Goal: Task Accomplishment & Management: Manage account settings

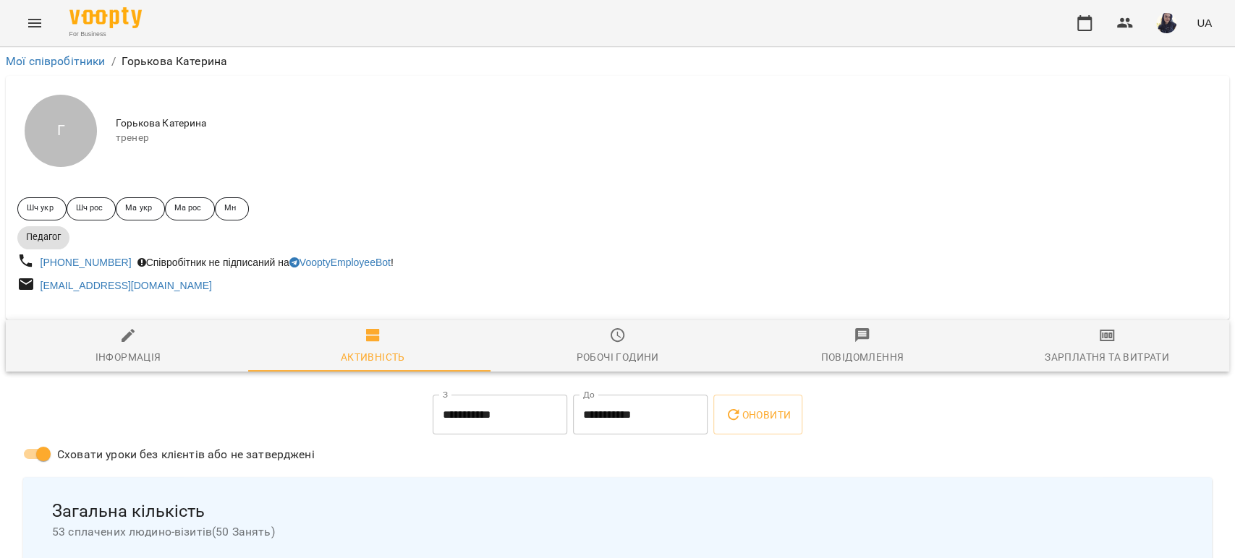
scroll to position [482, 0]
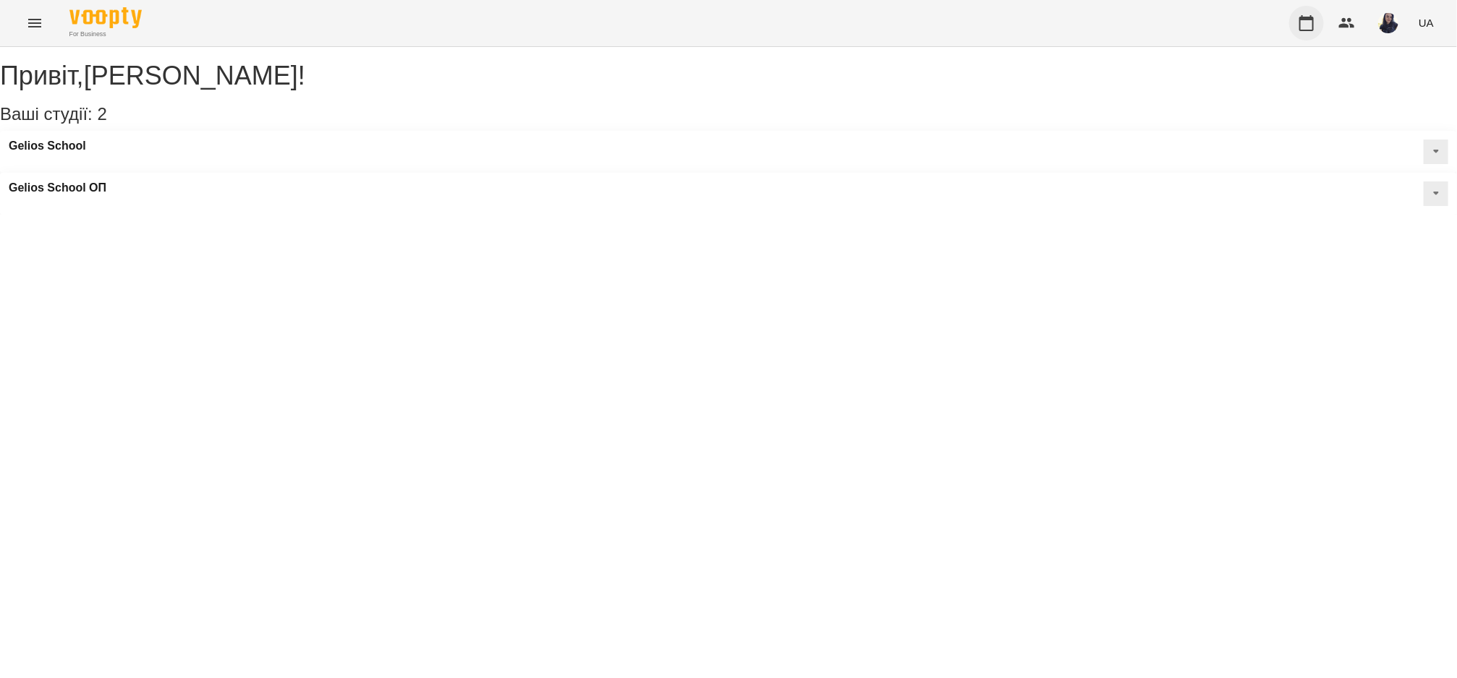
click at [1309, 26] on icon "button" at bounding box center [1306, 22] width 17 height 17
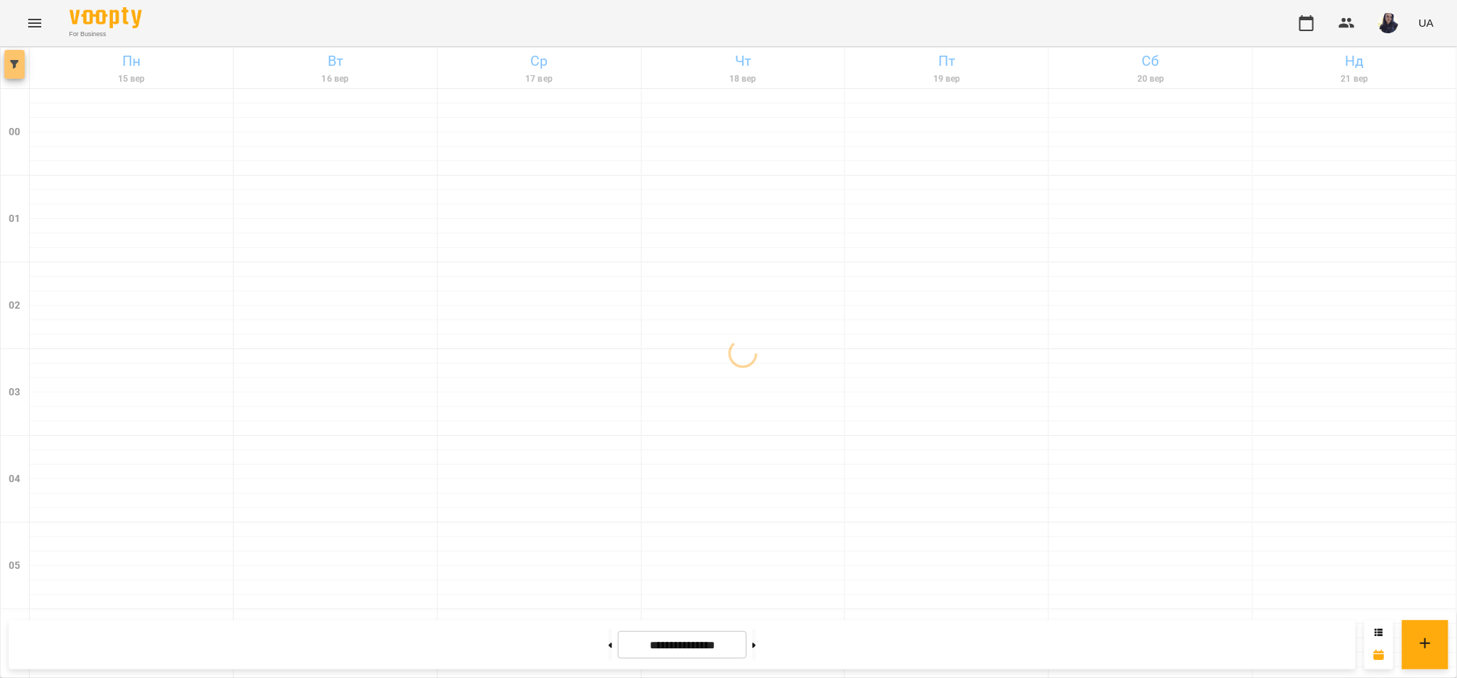
click at [16, 73] on button "button" at bounding box center [14, 64] width 20 height 29
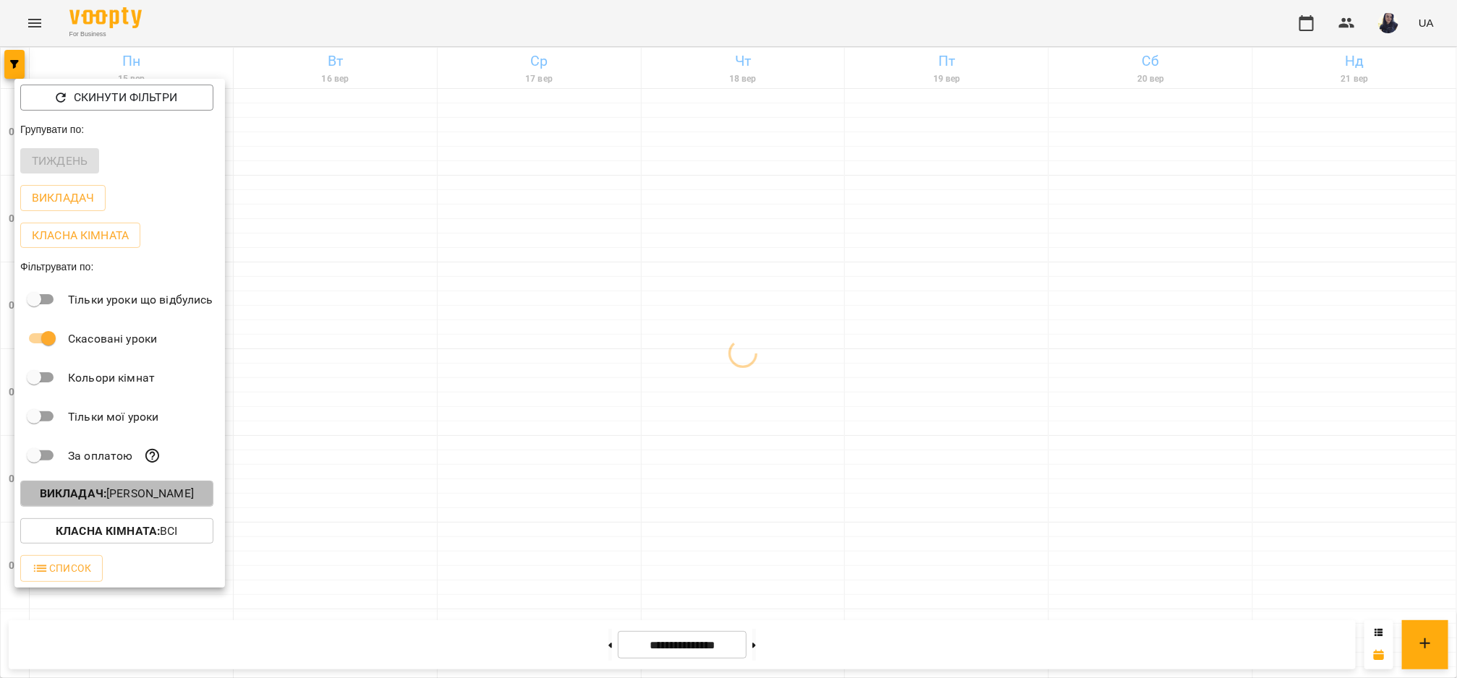
click at [112, 500] on p "Викладач : Гудима Антон" at bounding box center [117, 493] width 154 height 17
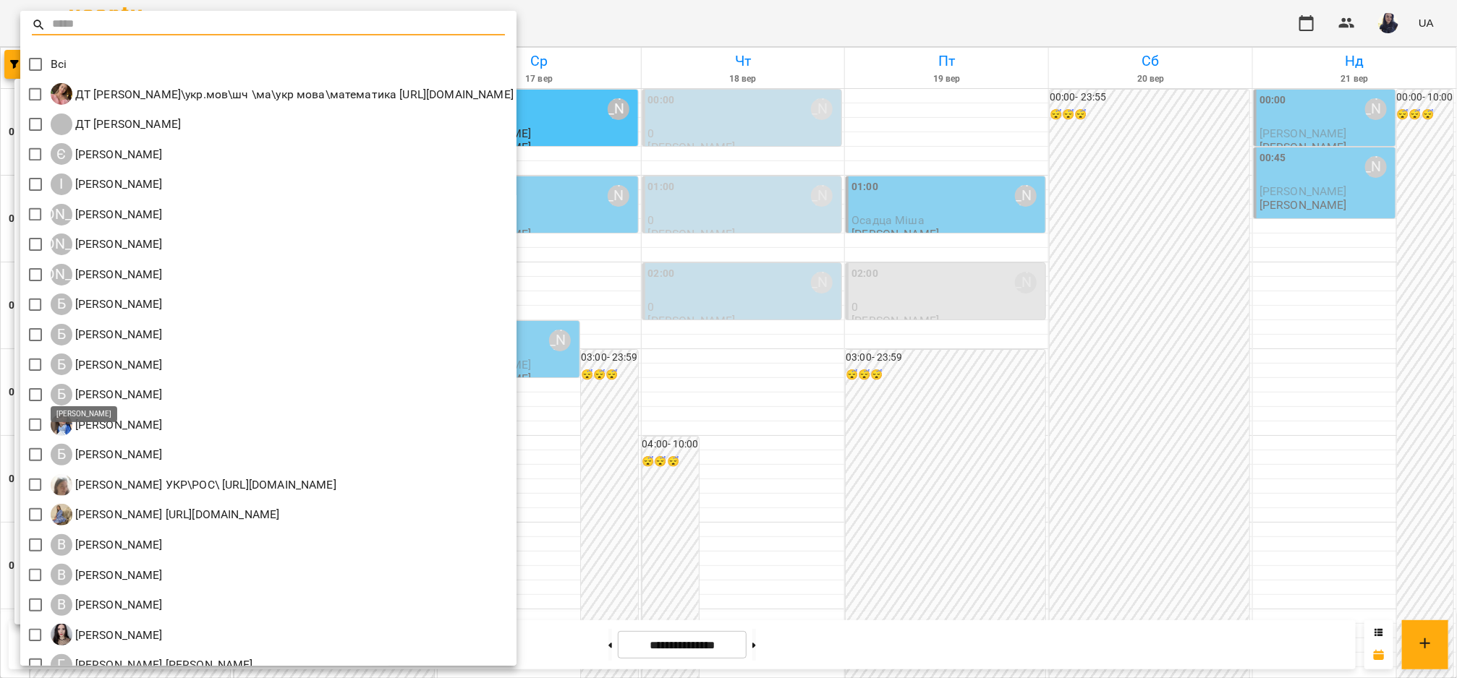
scroll to position [401, 0]
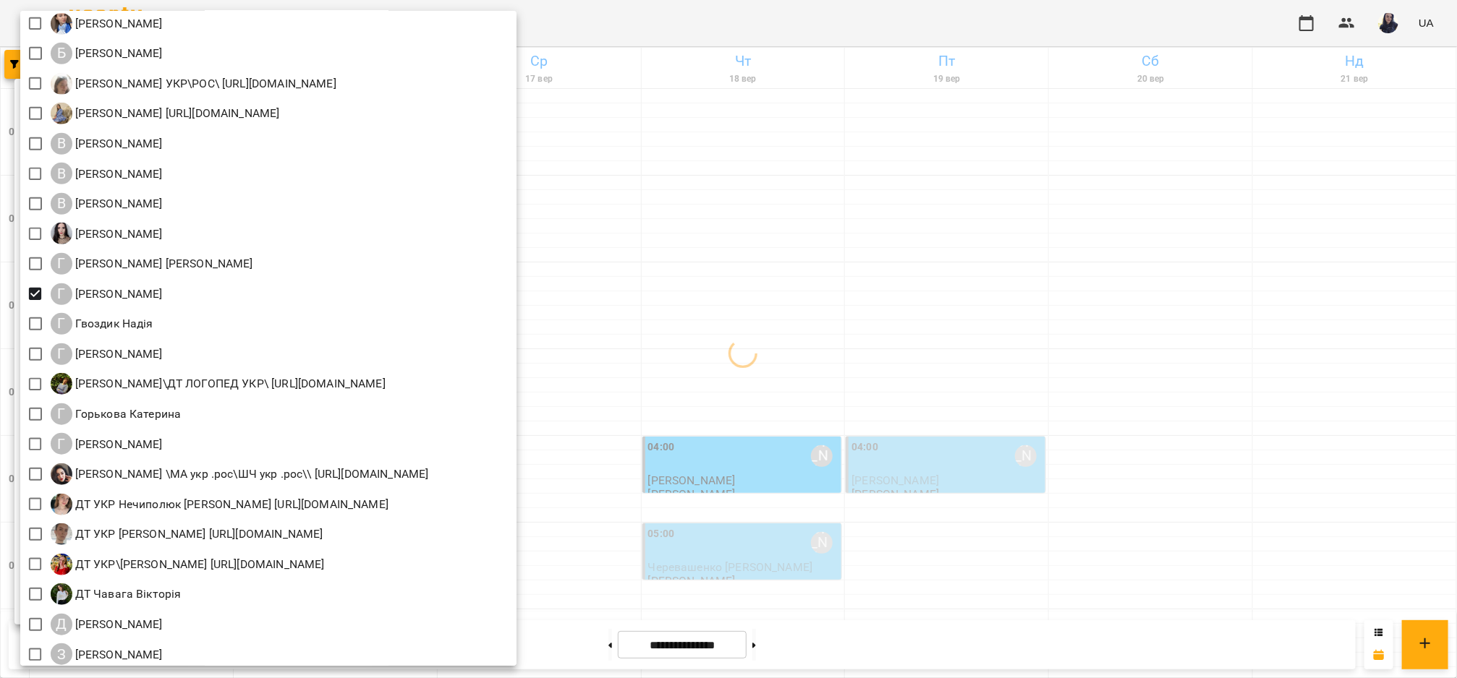
click at [746, 27] on div at bounding box center [728, 339] width 1457 height 678
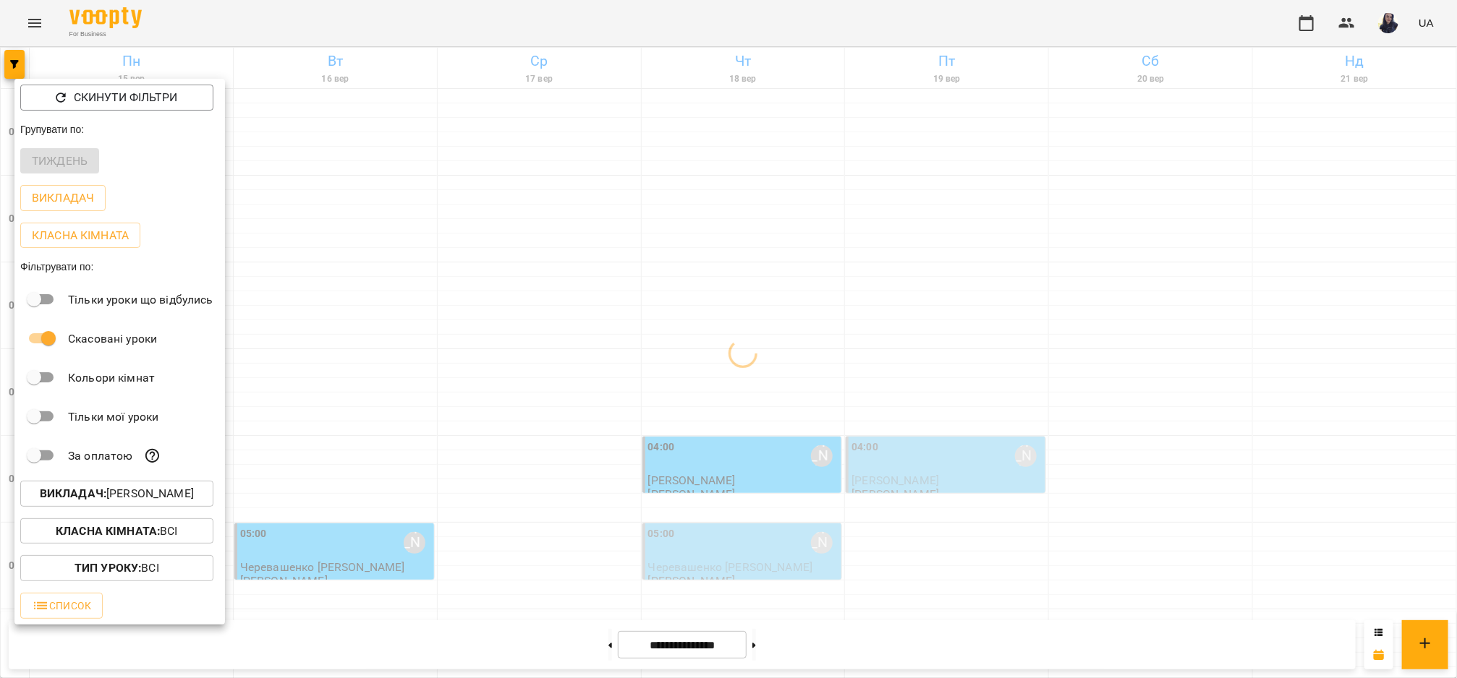
click at [346, 29] on div at bounding box center [728, 339] width 1457 height 678
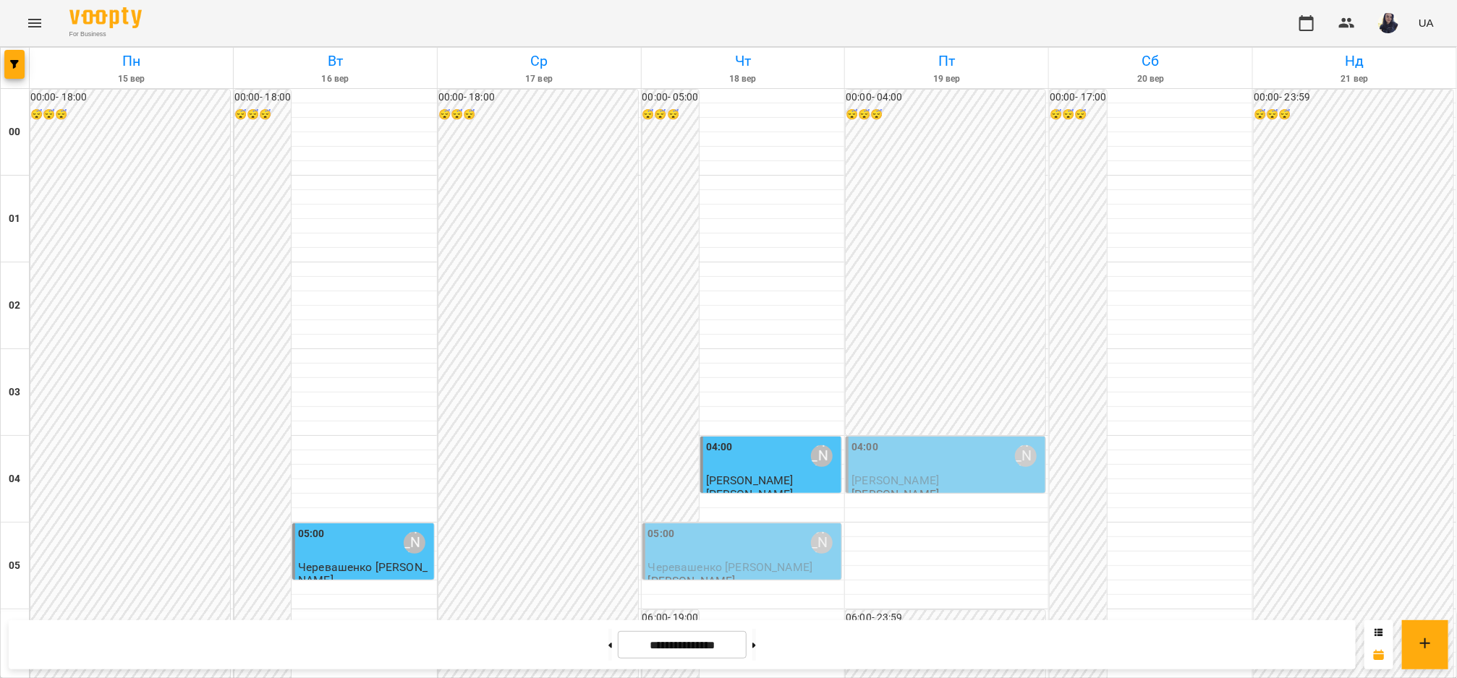
scroll to position [1205, 0]
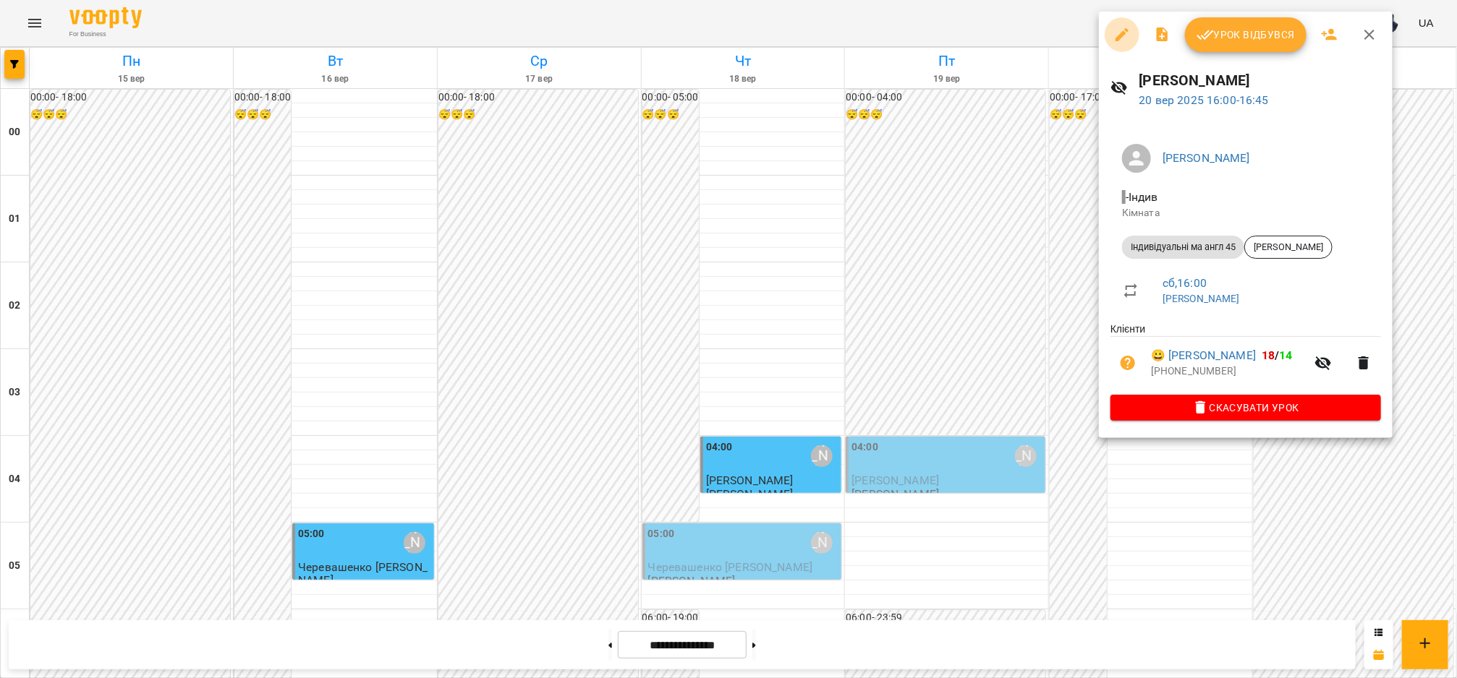
click at [1112, 35] on button "button" at bounding box center [1121, 34] width 35 height 35
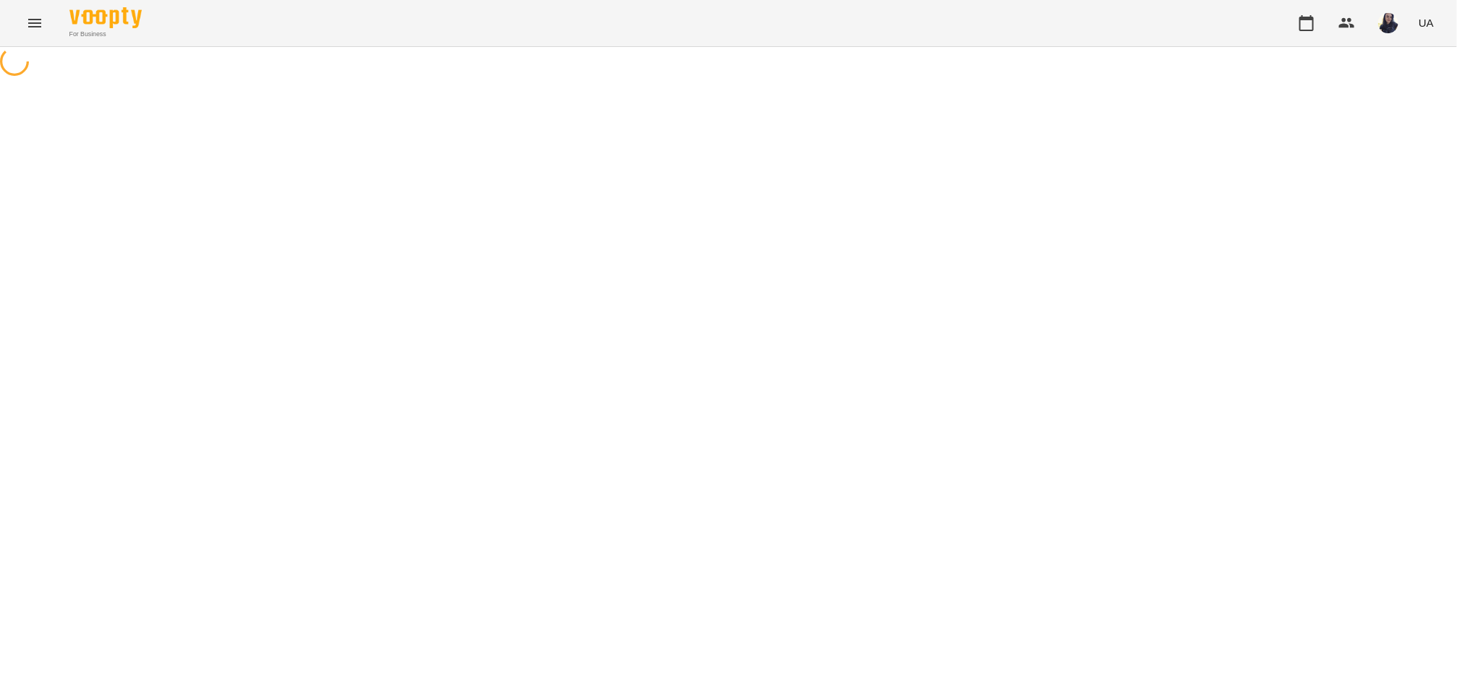
select select "**********"
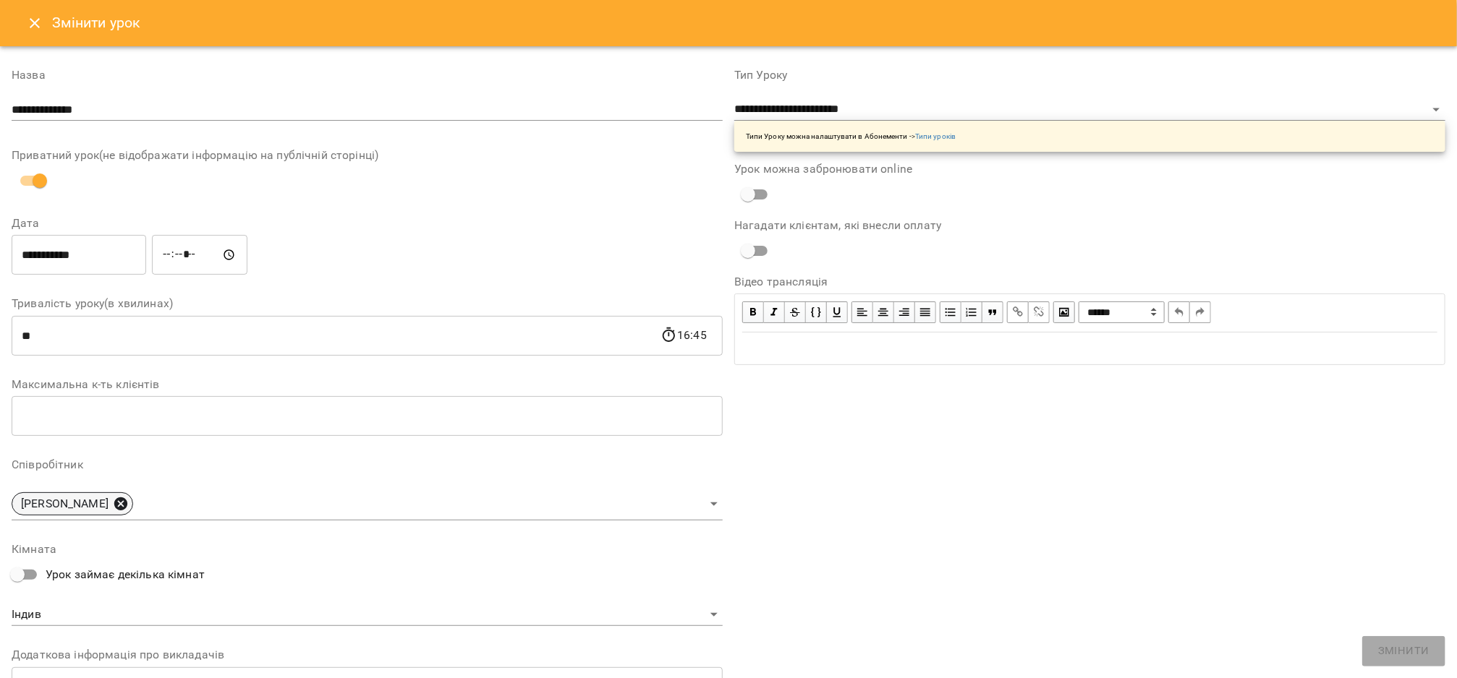
click at [128, 504] on icon at bounding box center [121, 504] width 16 height 16
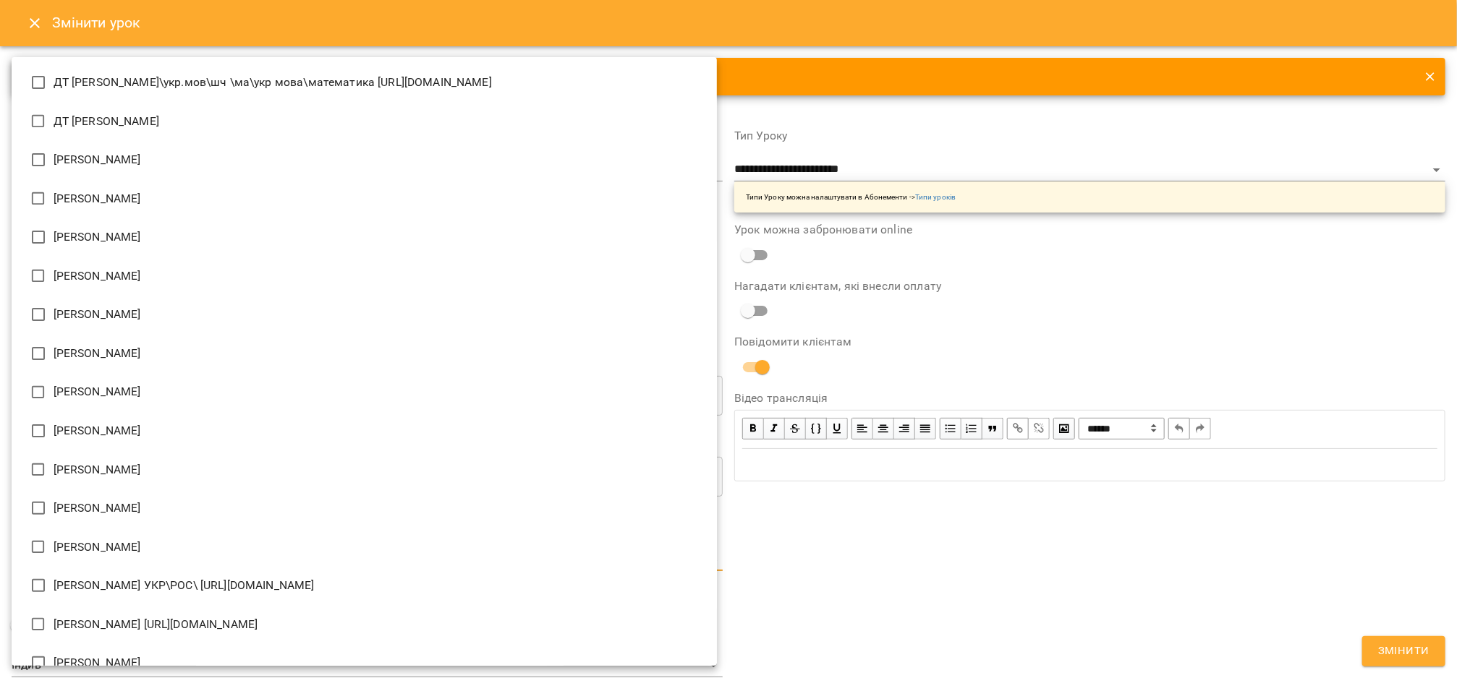
click at [55, 550] on body "For Business UA Журнал відвідувань / Галушка Оксана сб, 20 вер 2025 16:00 / Уро…" at bounding box center [728, 348] width 1457 height 697
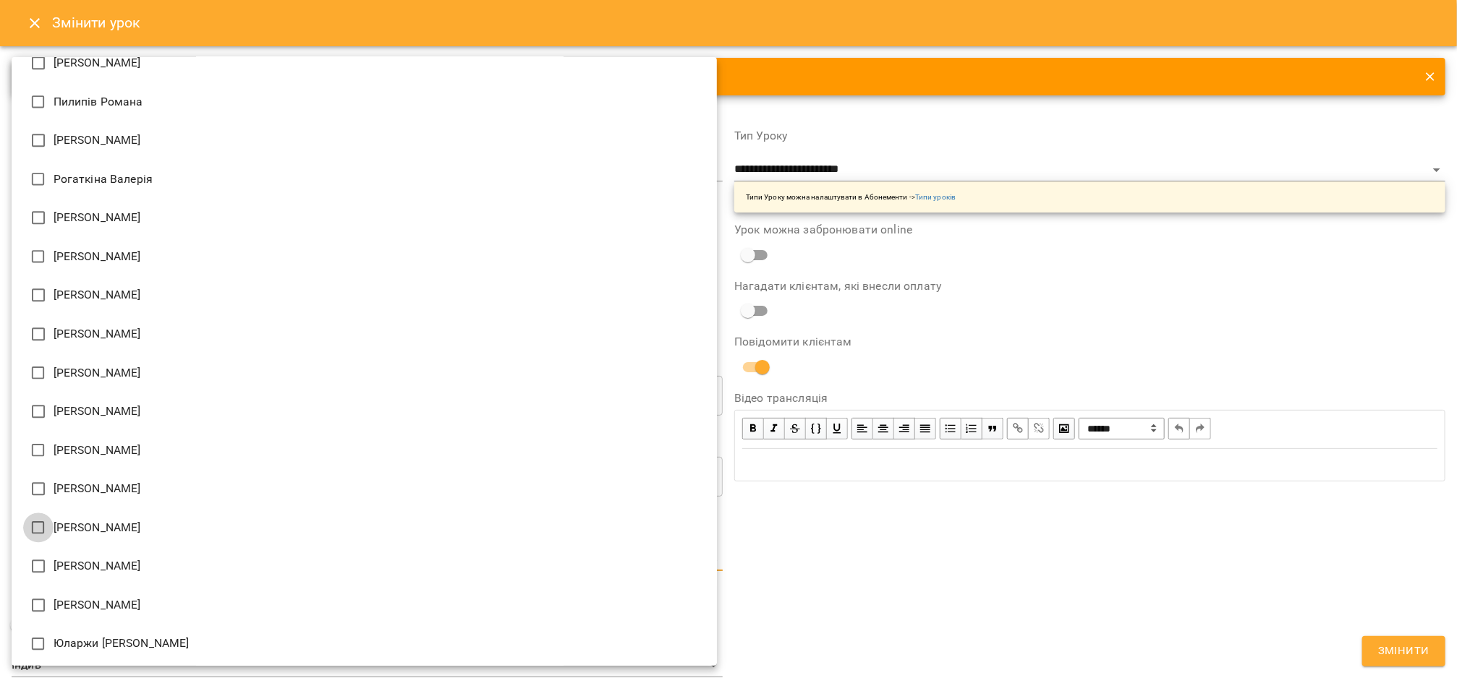
type input "**********"
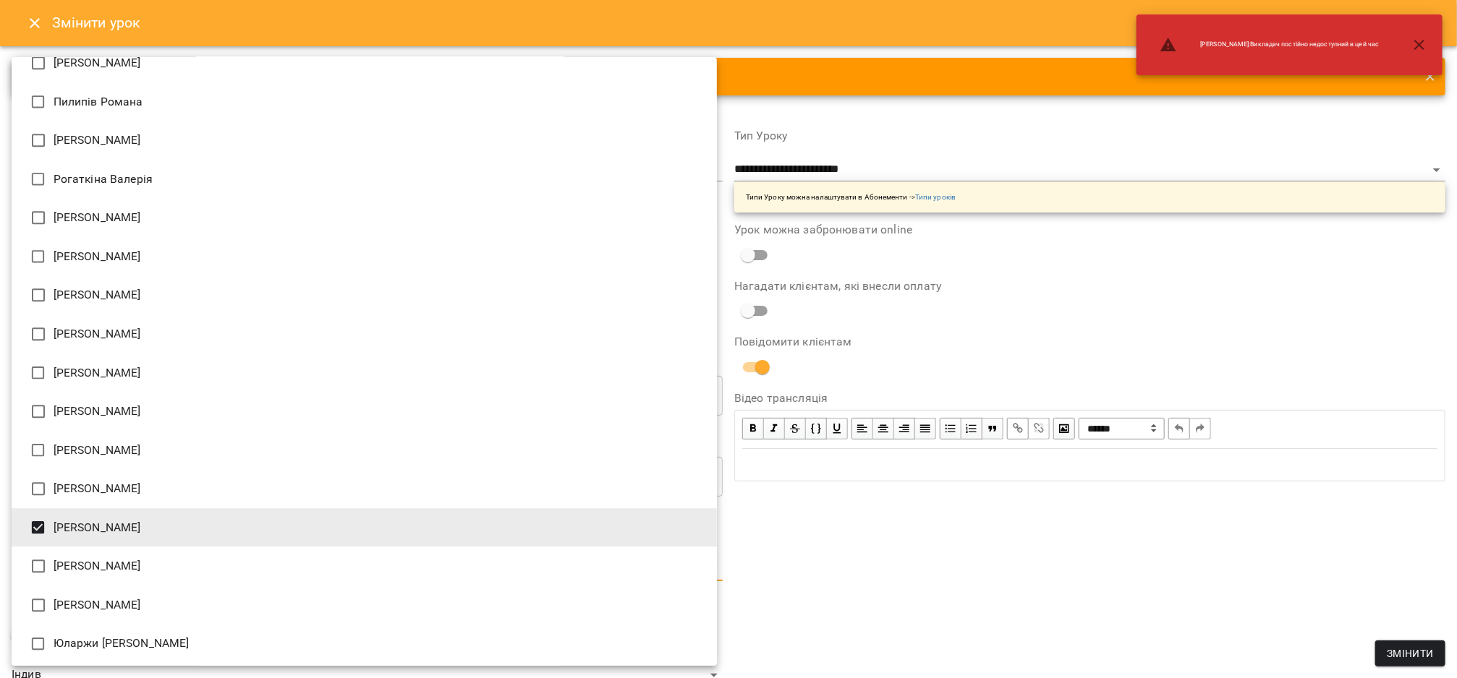
click at [807, 610] on div at bounding box center [728, 339] width 1457 height 678
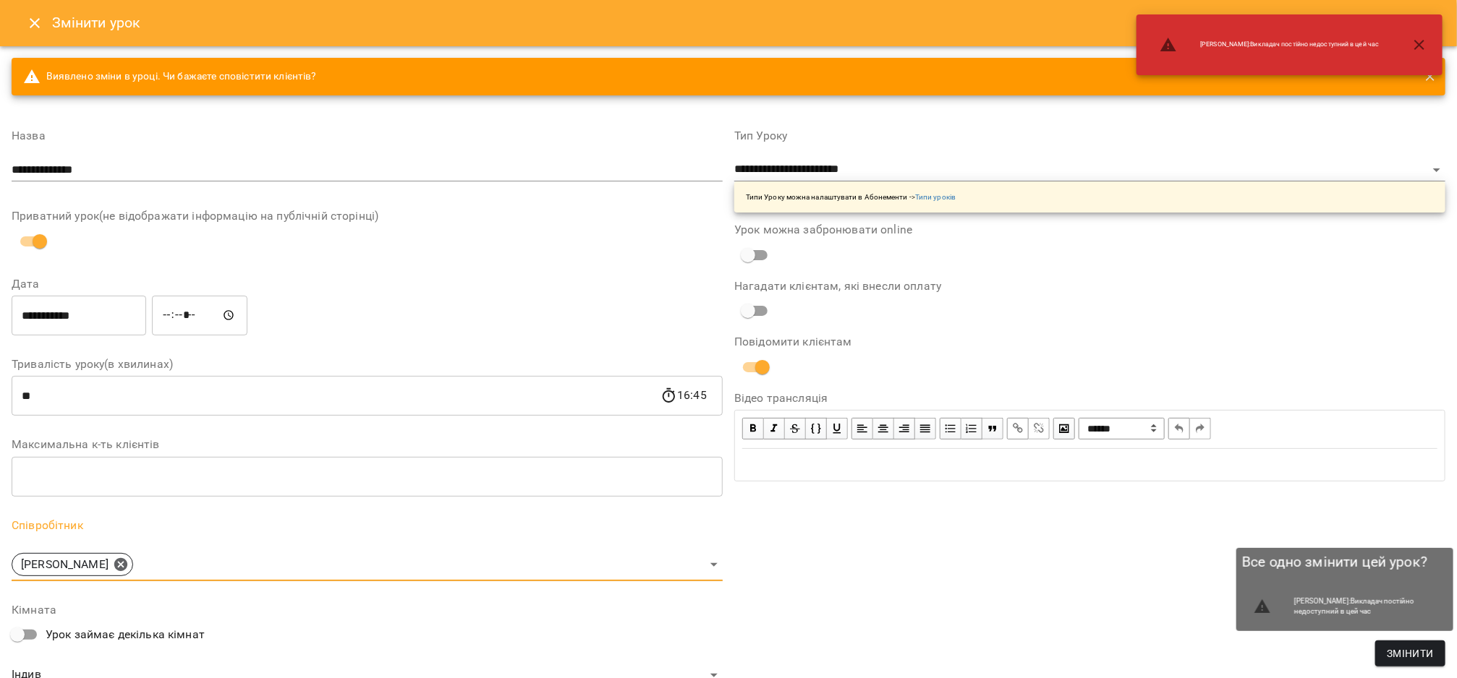
click at [1393, 653] on span "Змінити" at bounding box center [1409, 653] width 47 height 17
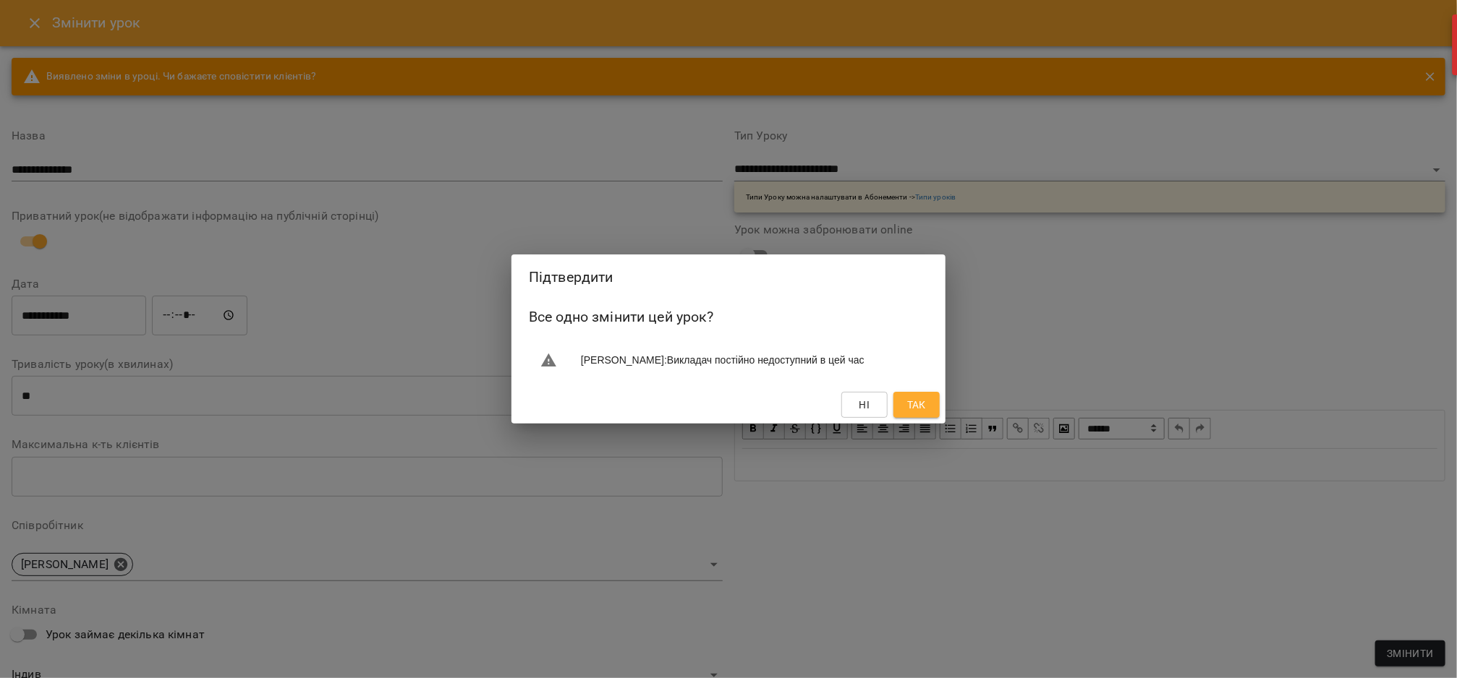
click at [914, 408] on span "Так" at bounding box center [916, 404] width 19 height 17
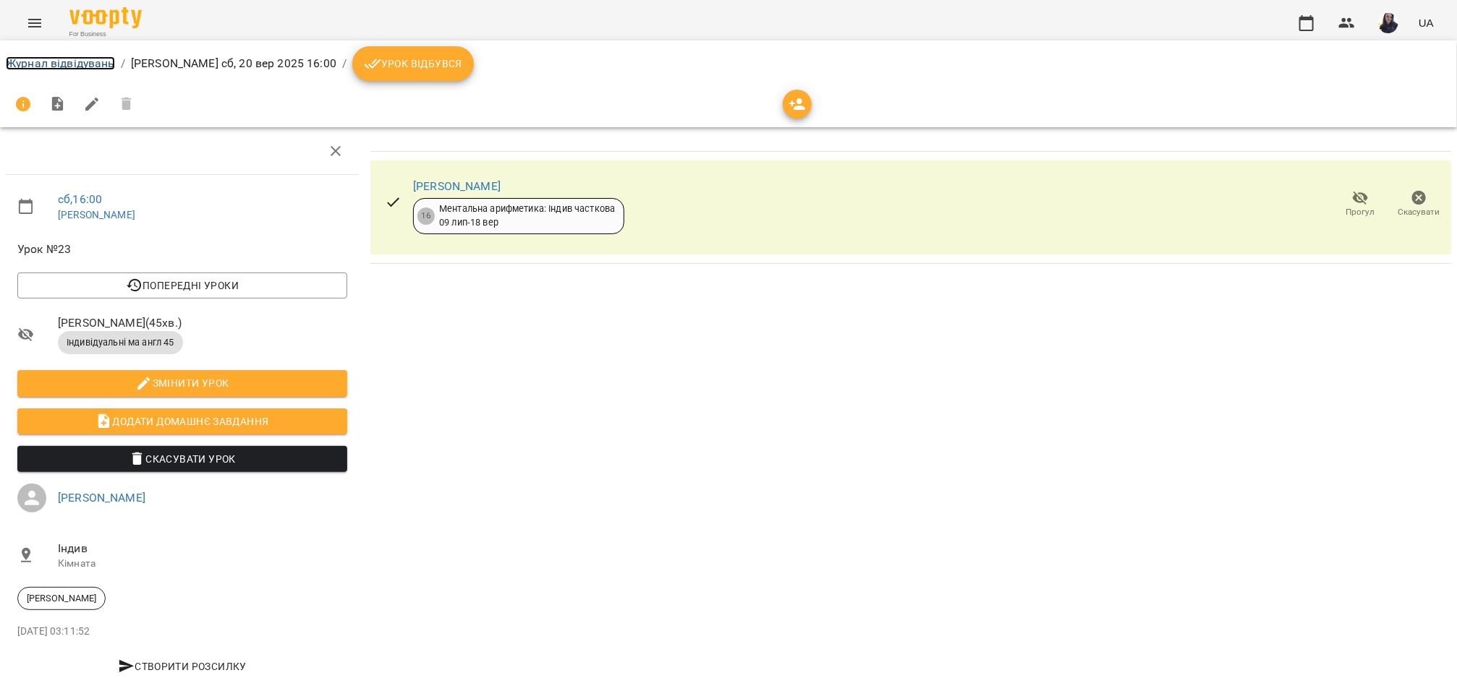
click at [97, 61] on link "Журнал відвідувань" at bounding box center [60, 63] width 109 height 14
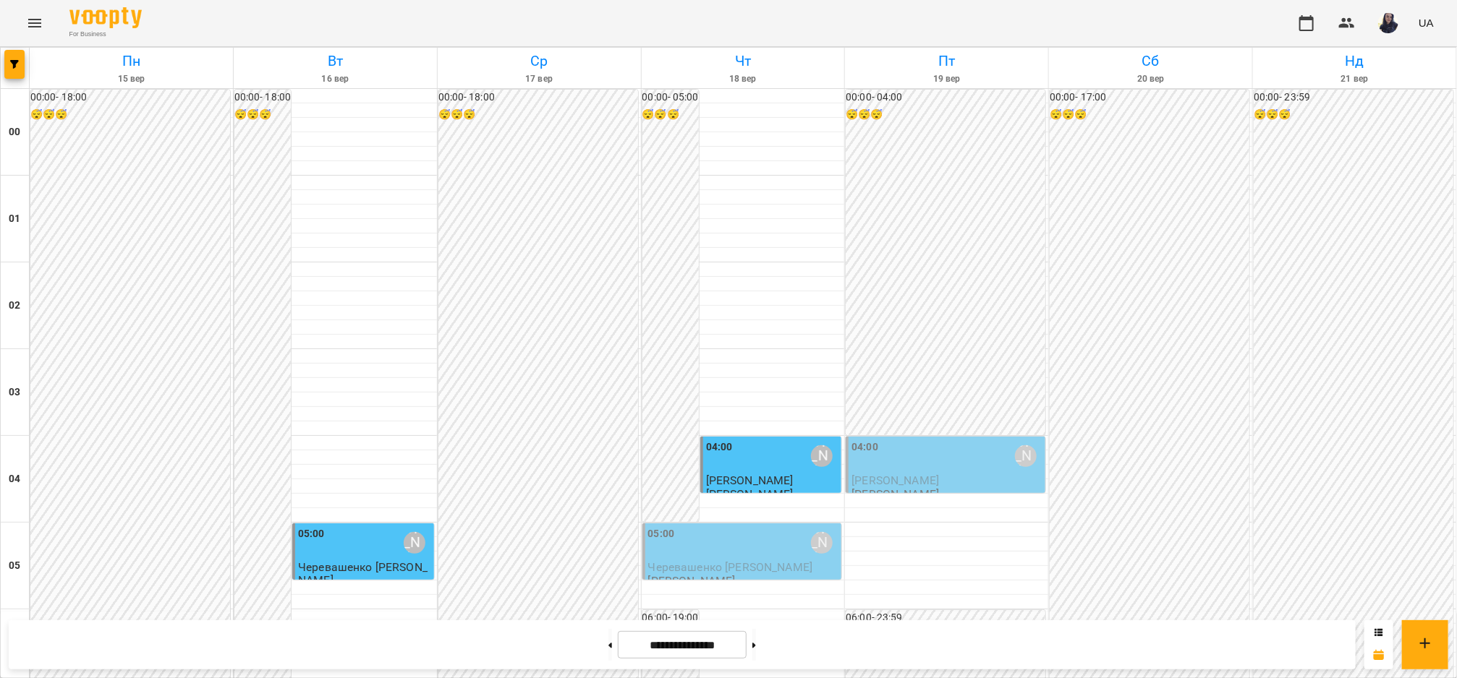
scroll to position [1558, 0]
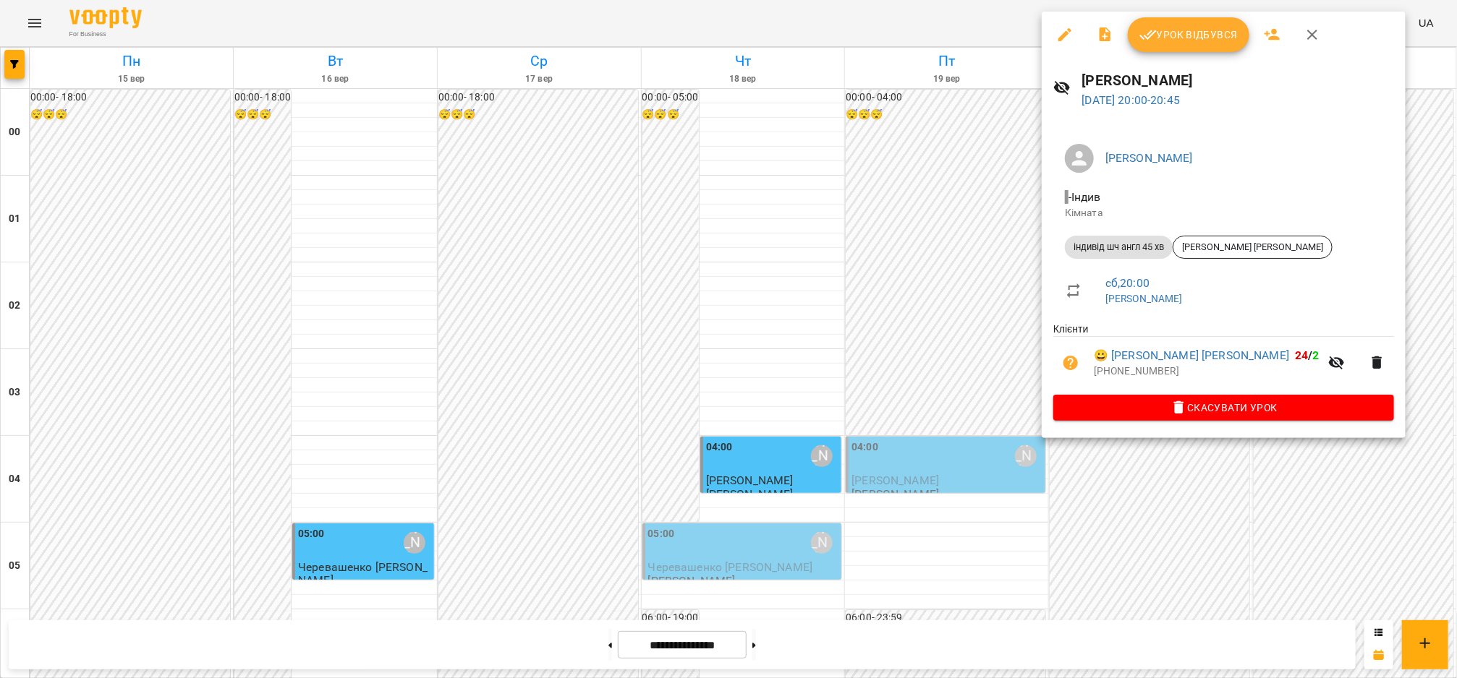
click at [1068, 27] on icon "button" at bounding box center [1064, 34] width 17 height 17
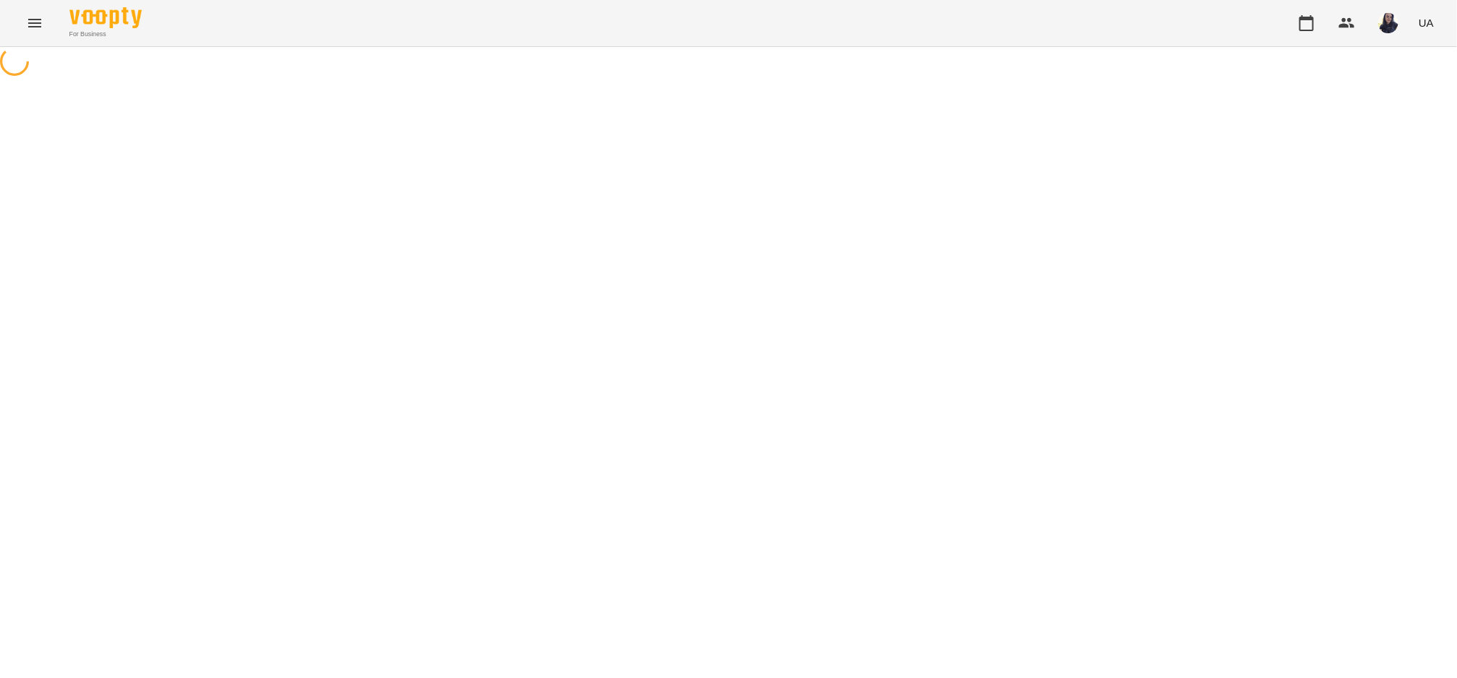
select select "**********"
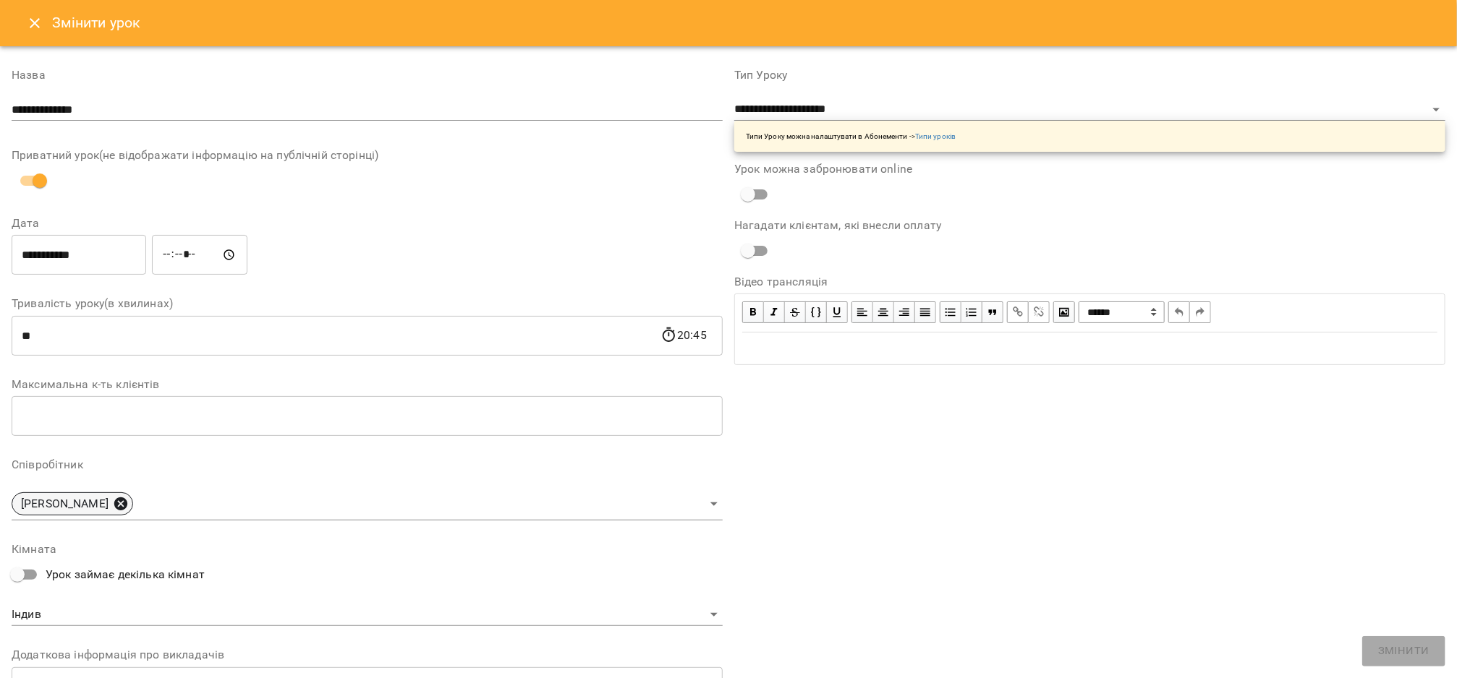
click at [113, 504] on icon at bounding box center [121, 504] width 16 height 16
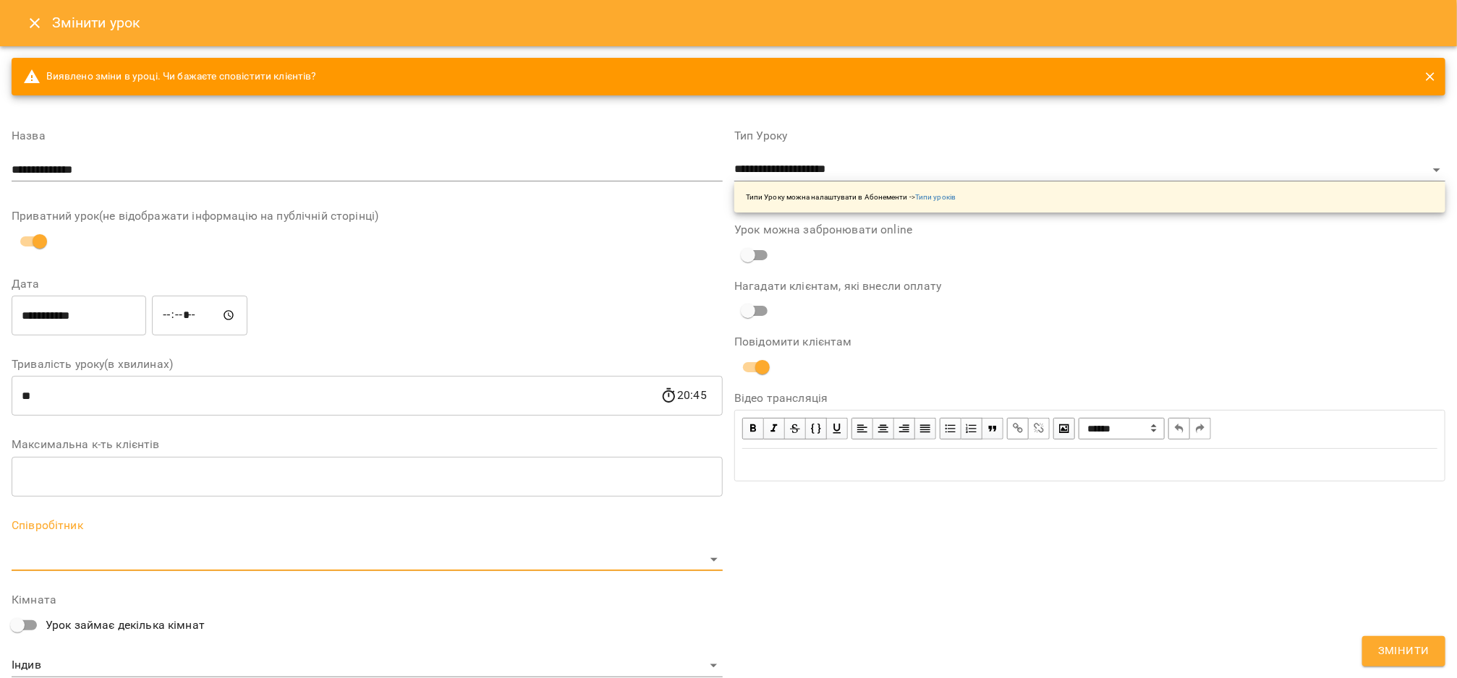
click at [60, 553] on body "**********" at bounding box center [728, 348] width 1457 height 697
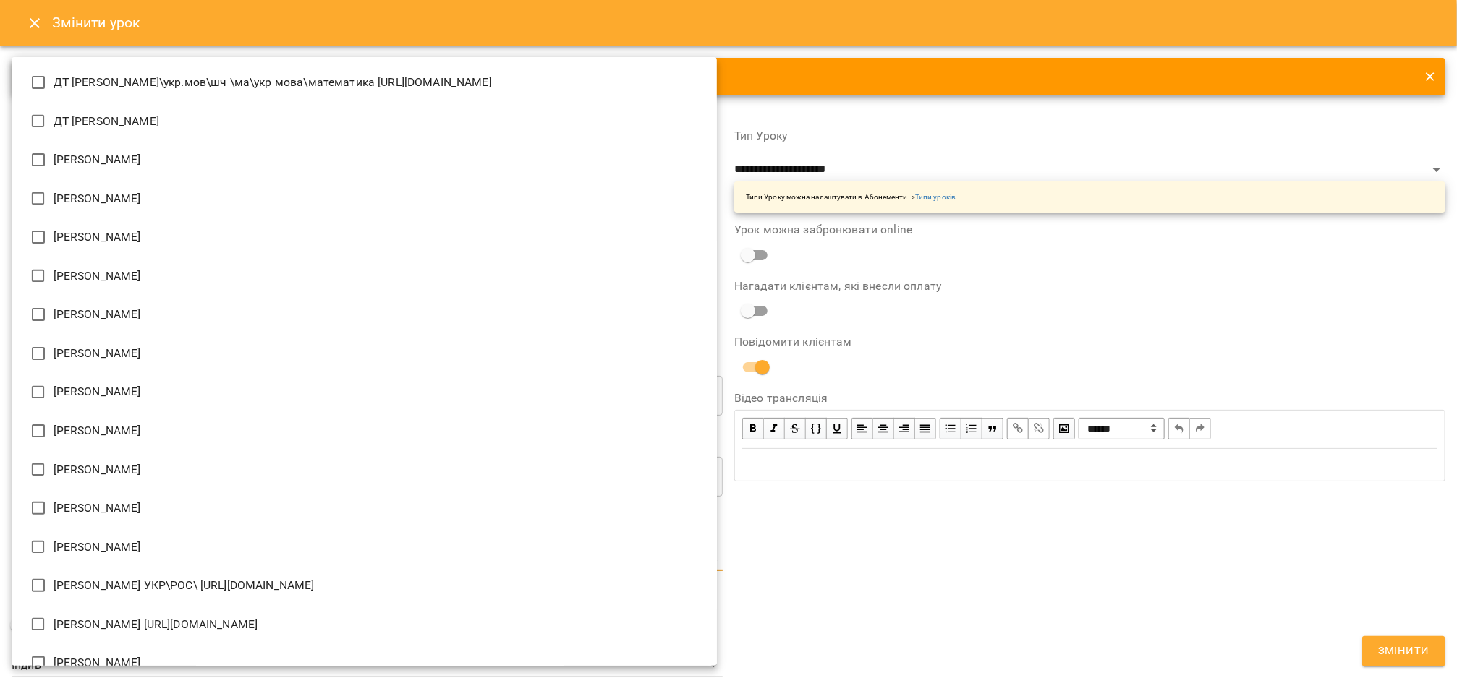
scroll to position [1307, 0]
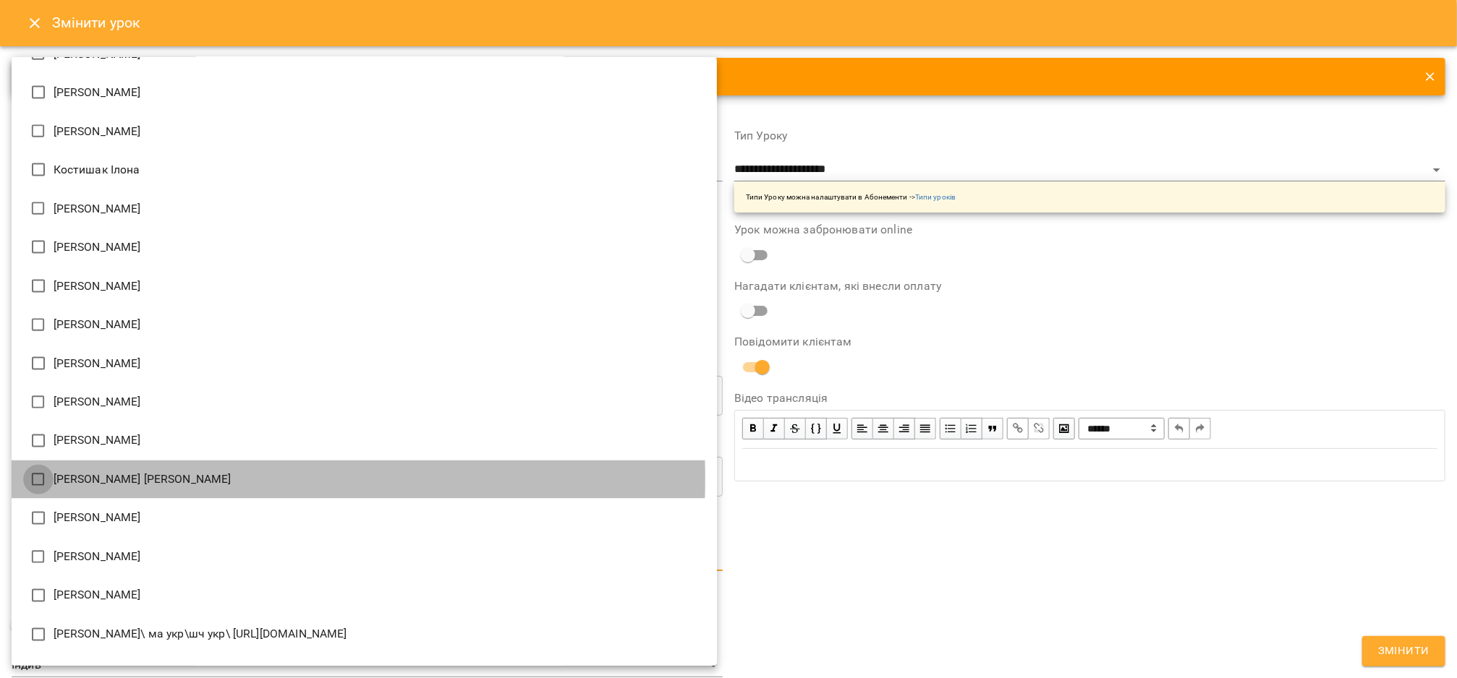
type input "**********"
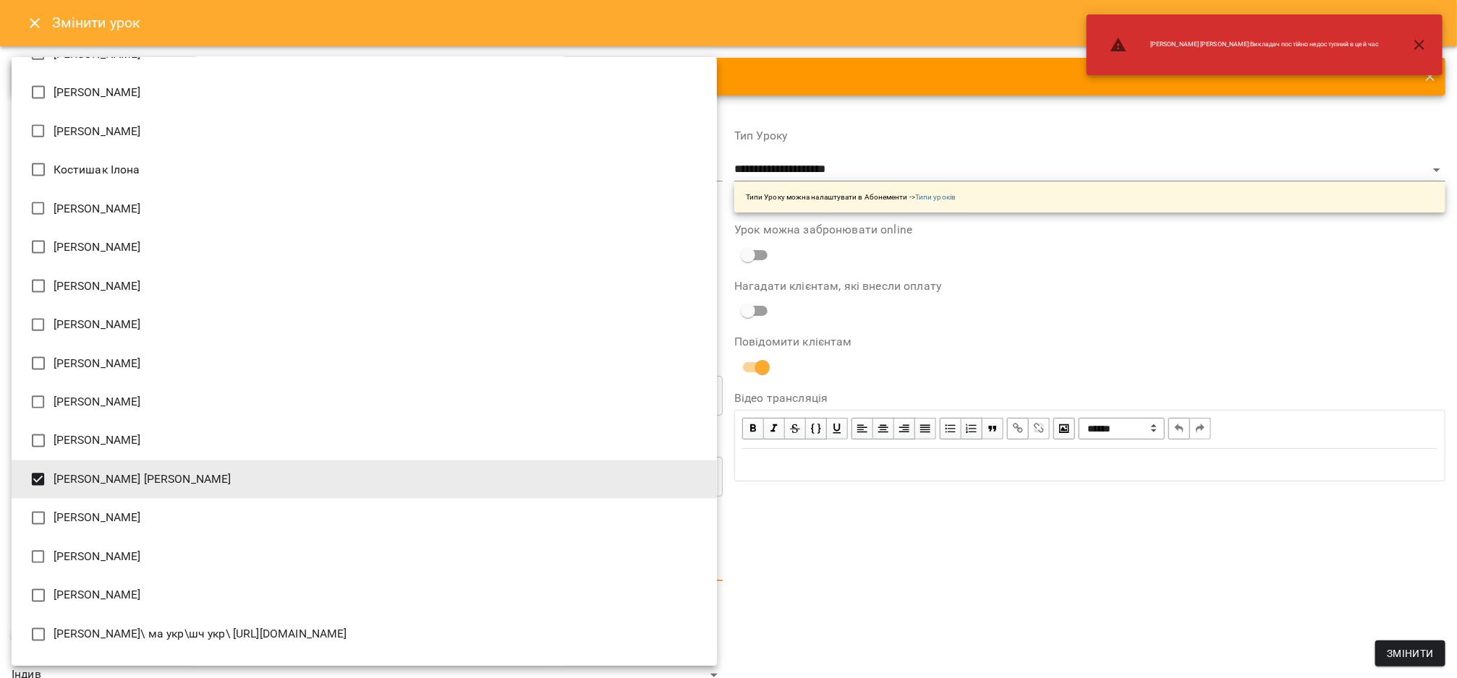
click at [955, 569] on div at bounding box center [728, 339] width 1457 height 678
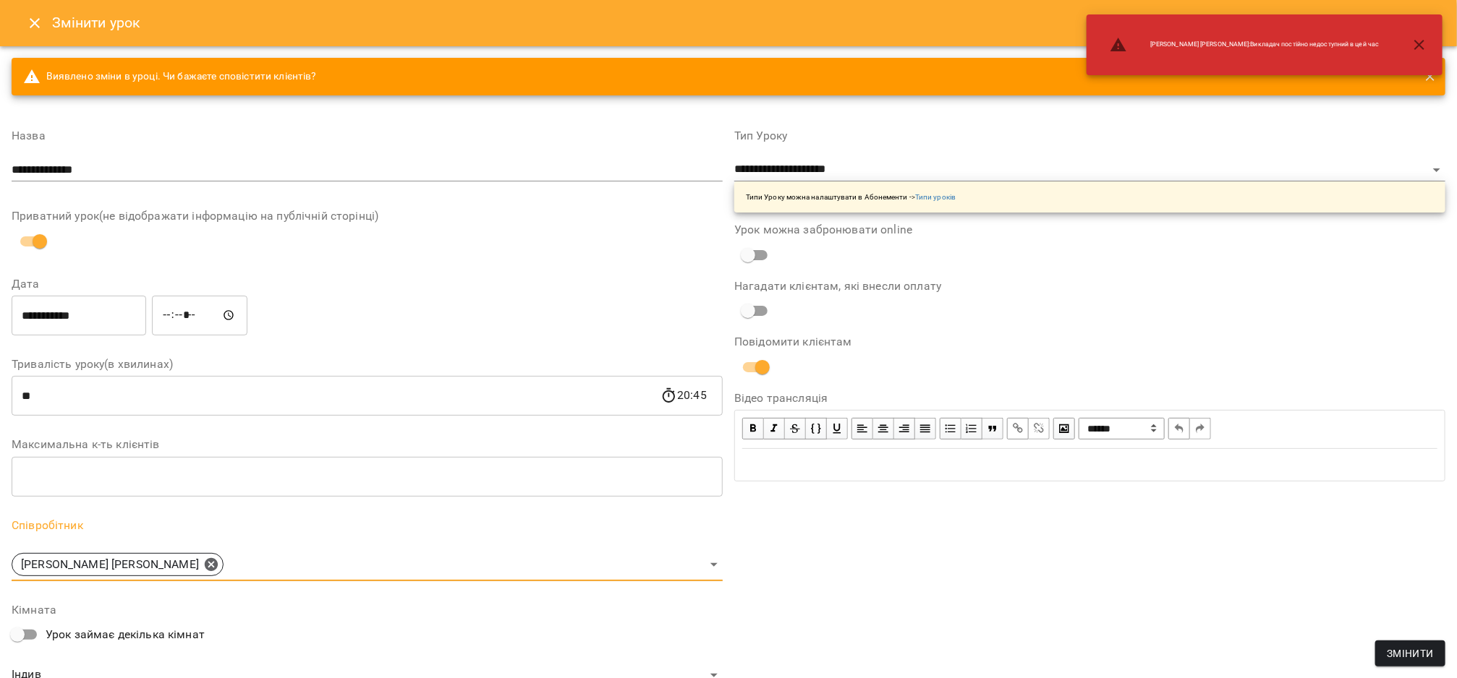
click at [1434, 660] on button "Змінити" at bounding box center [1410, 654] width 70 height 26
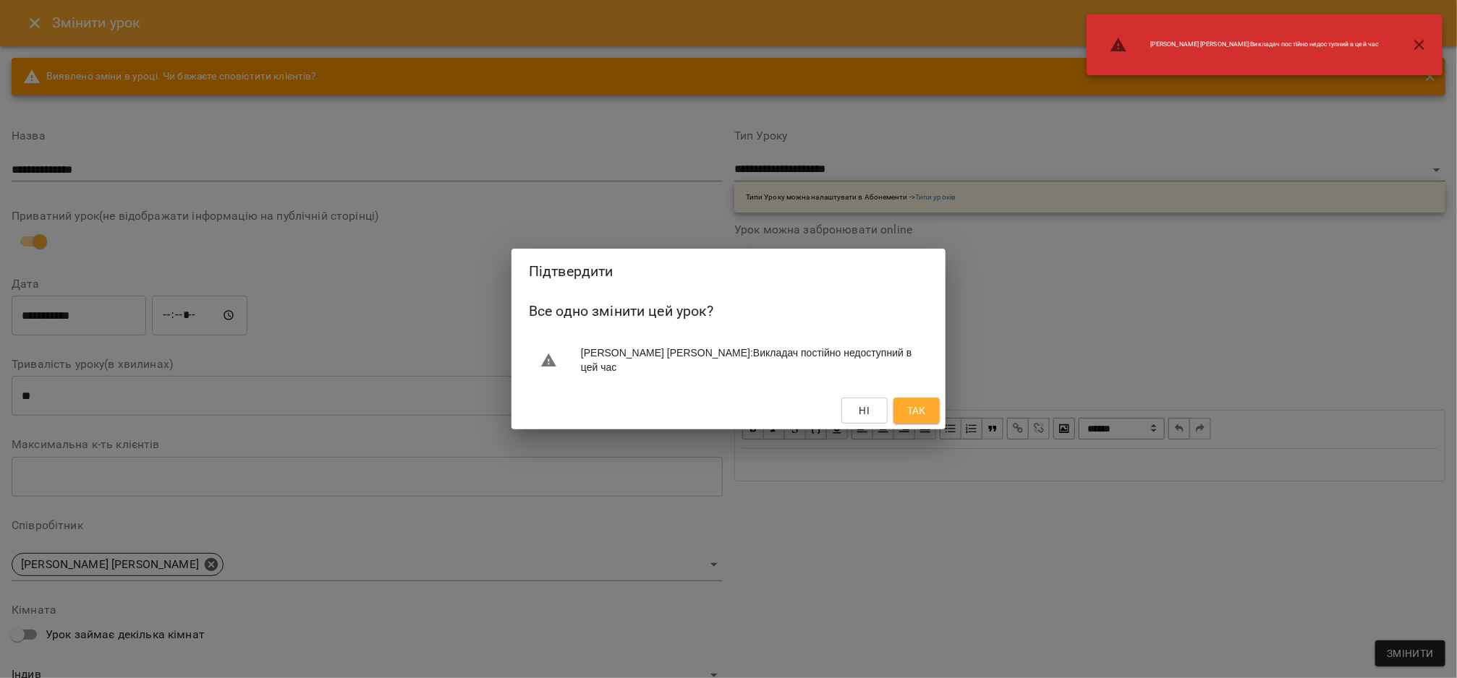
click at [910, 412] on span "Так" at bounding box center [916, 410] width 19 height 17
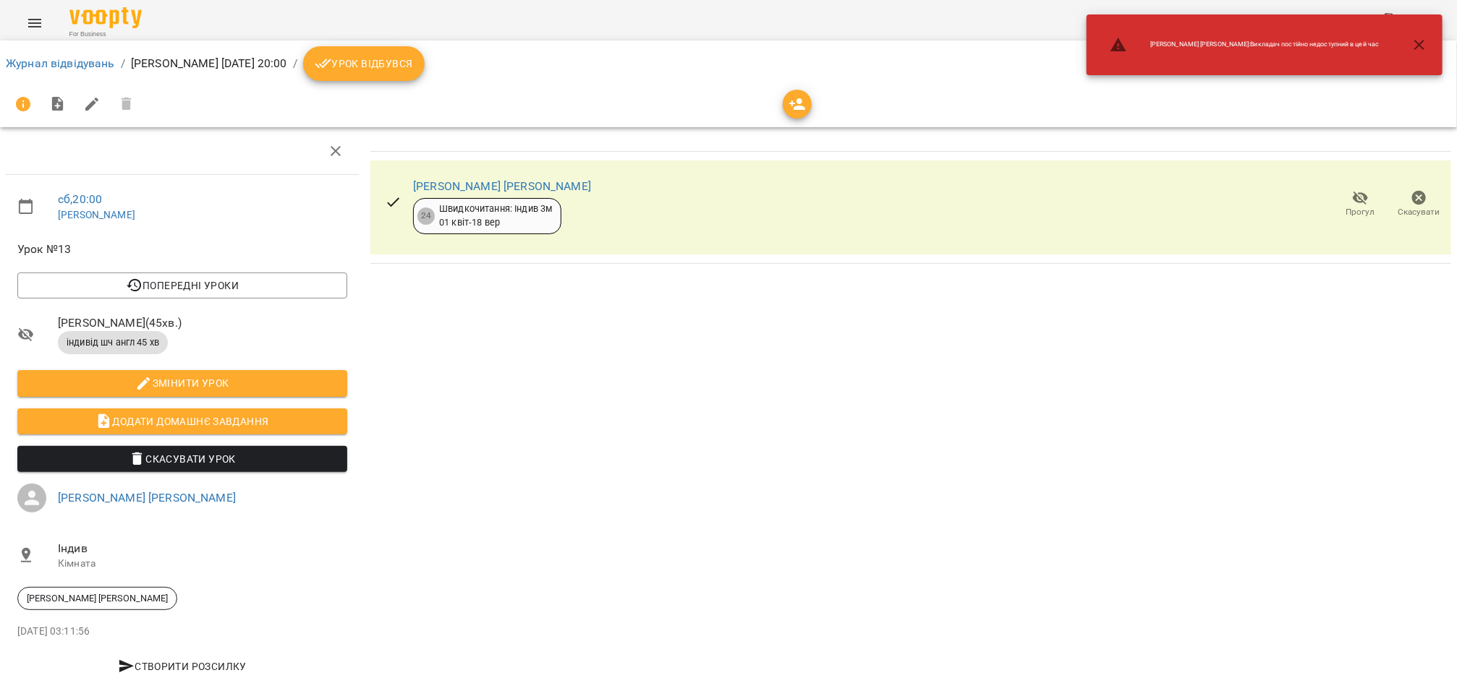
drag, startPoint x: 58, startPoint y: 75, endPoint x: 59, endPoint y: 67, distance: 8.1
click at [58, 74] on ol "Журнал відвідувань / Галушка Оксана сб, 20 вер 2025 20:00 / Урок відбувся" at bounding box center [728, 63] width 1445 height 35
click at [61, 64] on link "Журнал відвідувань" at bounding box center [60, 63] width 109 height 14
